Goal: Transaction & Acquisition: Purchase product/service

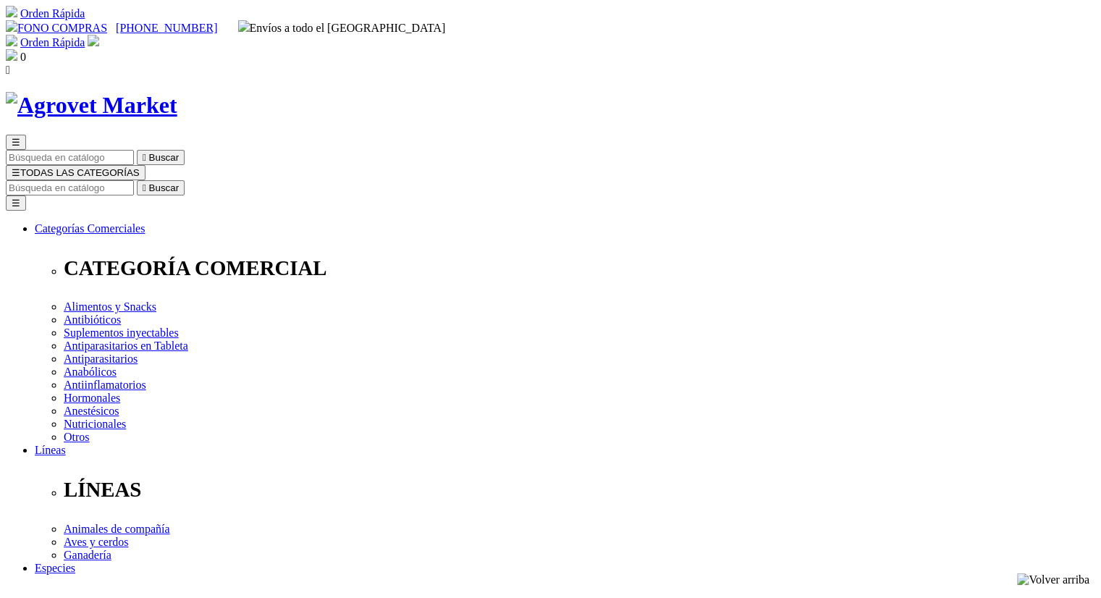
drag, startPoint x: 557, startPoint y: 190, endPoint x: 765, endPoint y: 194, distance: 208.5
copy h1 "Xelamec® Combi Spot On"
click at [134, 180] on input "Buscar" at bounding box center [70, 187] width 128 height 15
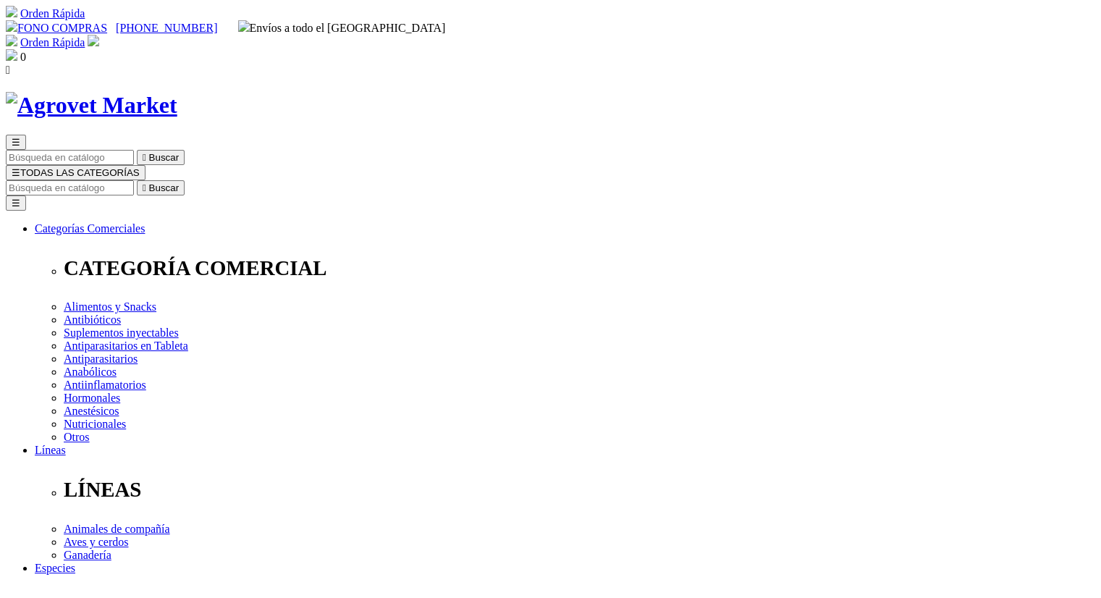
paste input "Xelamec® Combi Spot On"
type input "Xelamec® Combi Spot On"
click at [137, 180] on button " Buscar" at bounding box center [161, 187] width 48 height 15
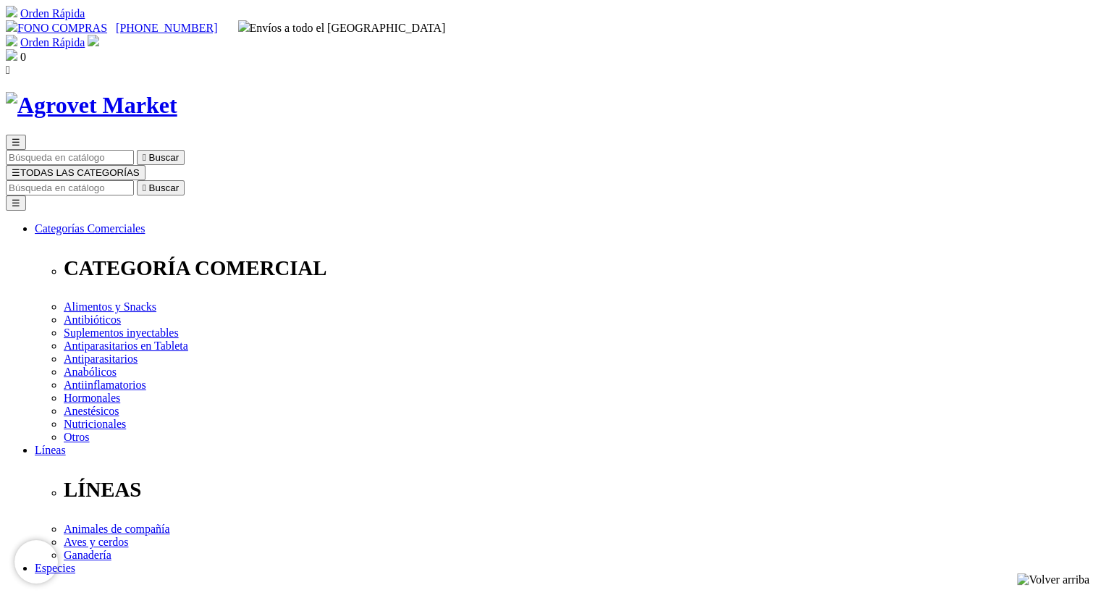
radio input "true"
select select "0"
radio input "true"
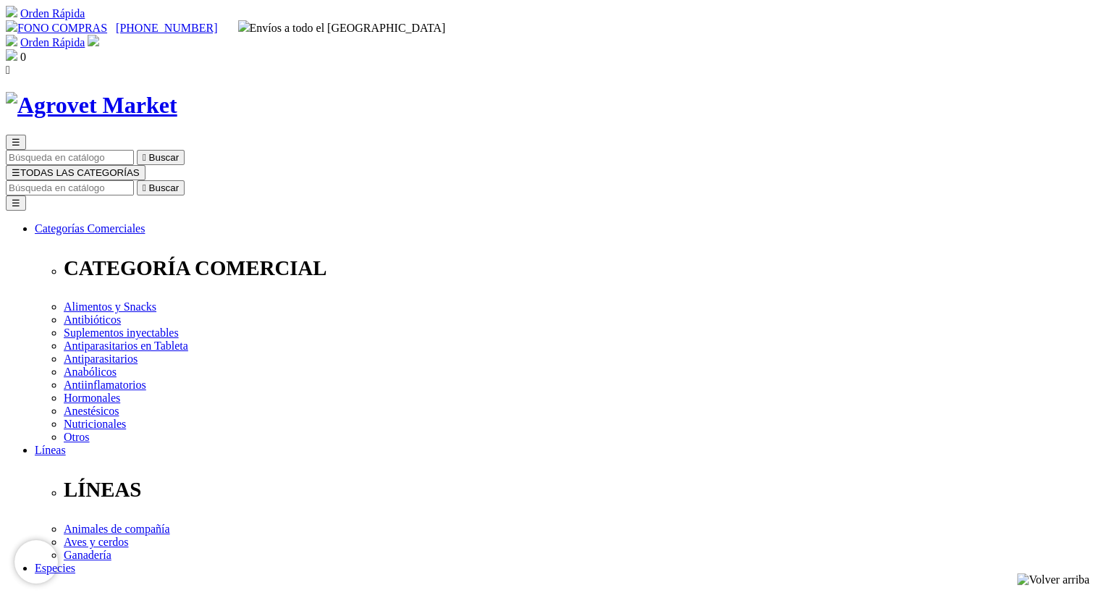
select select "297"
